Goal: Transaction & Acquisition: Purchase product/service

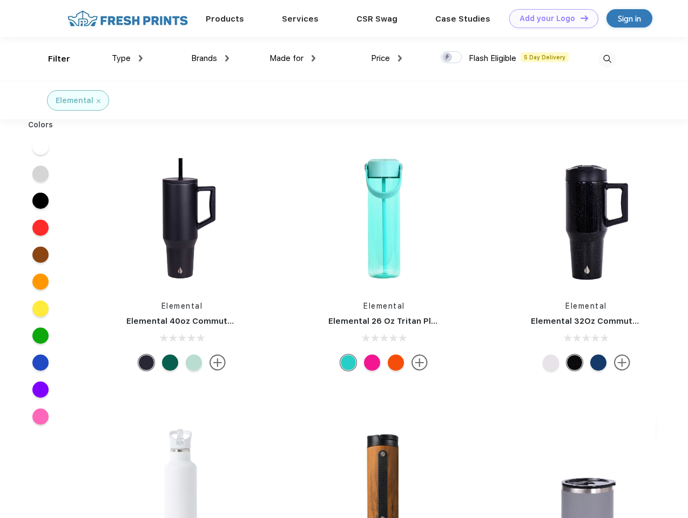
click at [550, 18] on link "Add your Logo Design Tool" at bounding box center [553, 18] width 89 height 19
click at [0, 0] on div "Design Tool" at bounding box center [0, 0] width 0 height 0
click at [579, 18] on link "Add your Logo Design Tool" at bounding box center [553, 18] width 89 height 19
click at [52, 59] on div "Filter" at bounding box center [59, 59] width 22 height 12
click at [127, 58] on span "Type" at bounding box center [121, 58] width 19 height 10
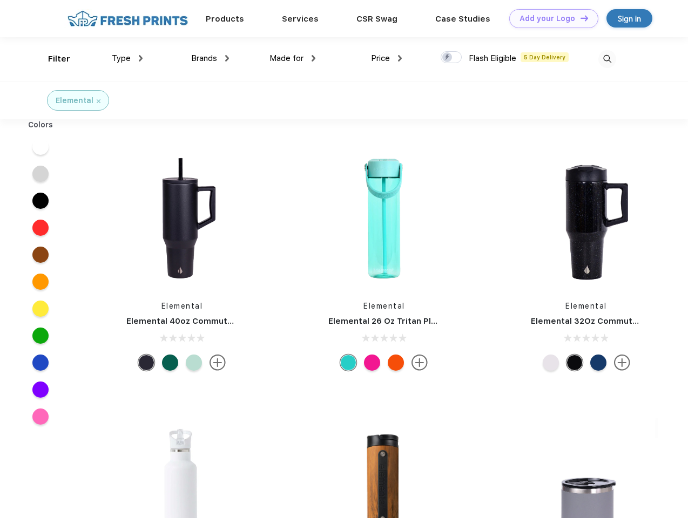
click at [210, 58] on span "Brands" at bounding box center [204, 58] width 26 height 10
click at [293, 58] on span "Made for" at bounding box center [286, 58] width 34 height 10
click at [387, 58] on span "Price" at bounding box center [380, 58] width 19 height 10
click at [451, 58] on div at bounding box center [451, 57] width 21 height 12
click at [448, 58] on input "checkbox" at bounding box center [444, 54] width 7 height 7
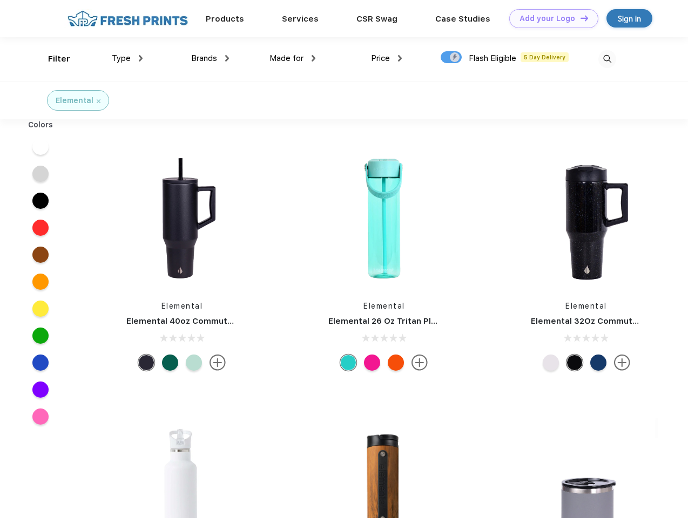
checkbox input "true"
